Goal: Task Accomplishment & Management: Manage account settings

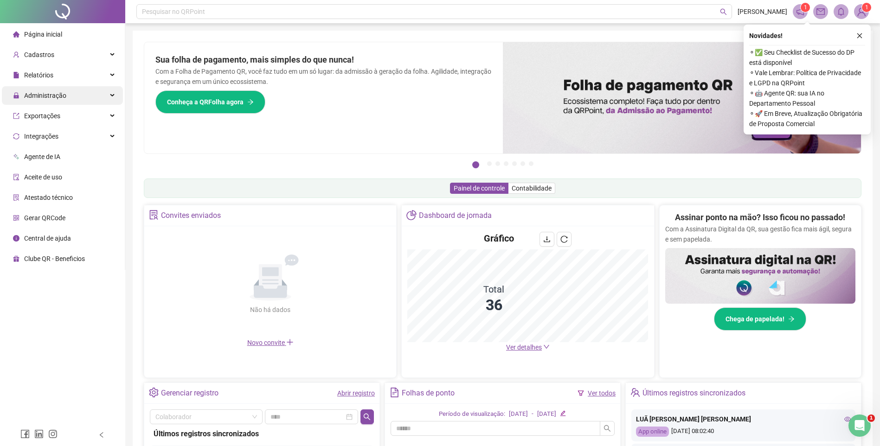
click at [43, 93] on span "Administração" at bounding box center [45, 95] width 42 height 7
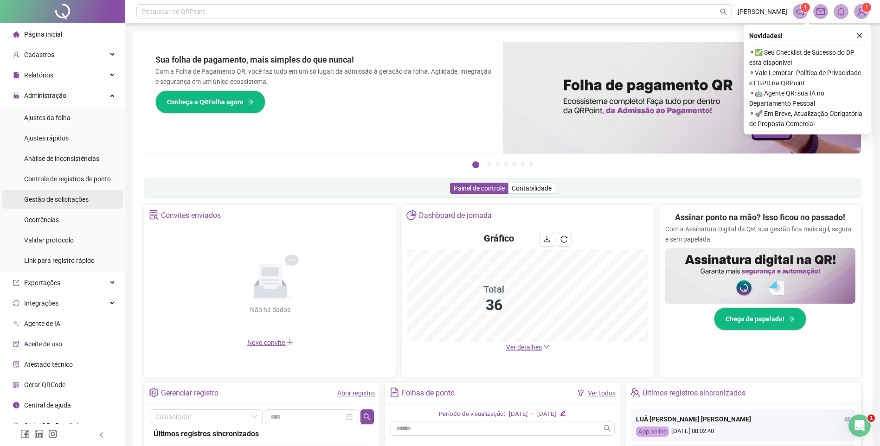
click at [69, 203] on span "Gestão de solicitações" at bounding box center [56, 199] width 64 height 7
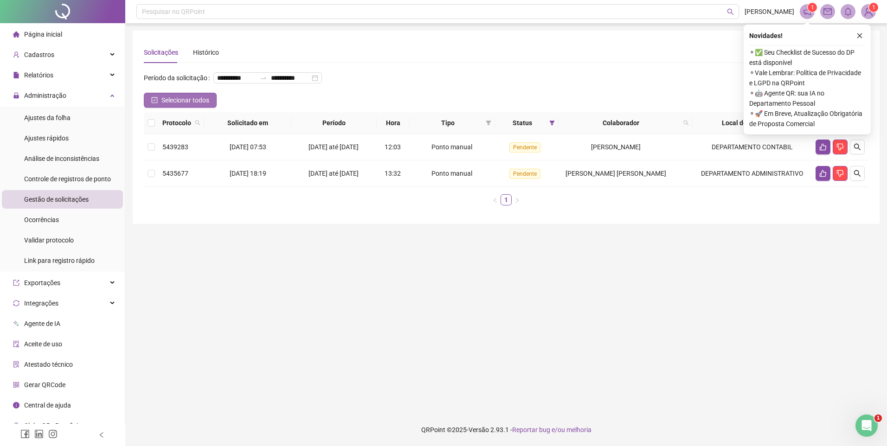
click at [152, 103] on icon "check-square" at bounding box center [155, 100] width 6 height 6
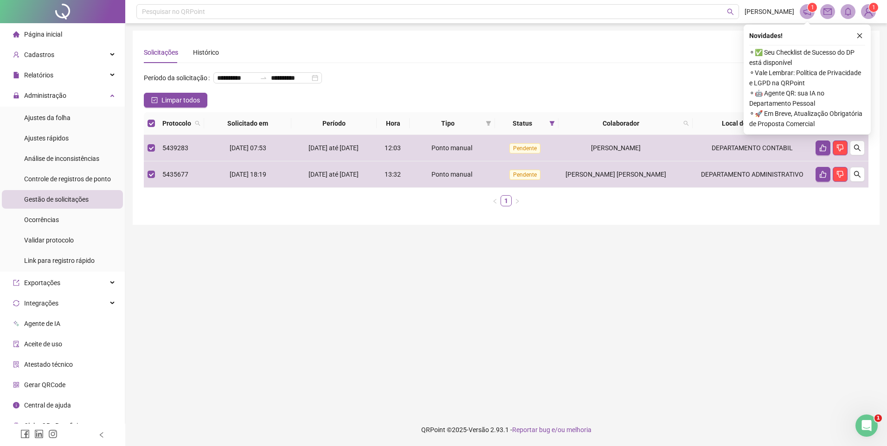
click at [834, 127] on icon "like" at bounding box center [833, 123] width 6 height 6
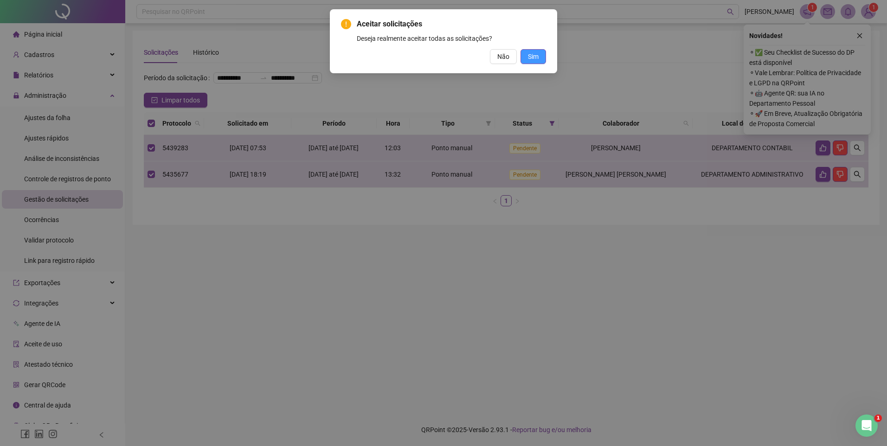
click at [538, 62] on button "Sim" at bounding box center [533, 56] width 26 height 15
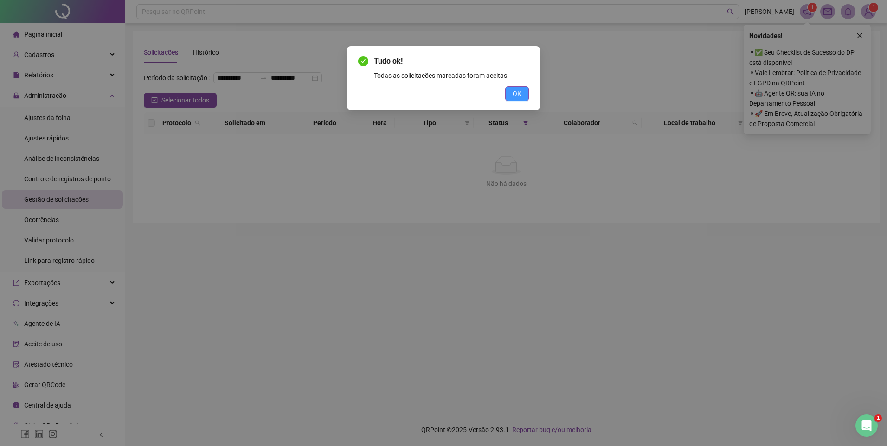
click at [515, 91] on span "OK" at bounding box center [517, 94] width 9 height 10
